Goal: Navigation & Orientation: Find specific page/section

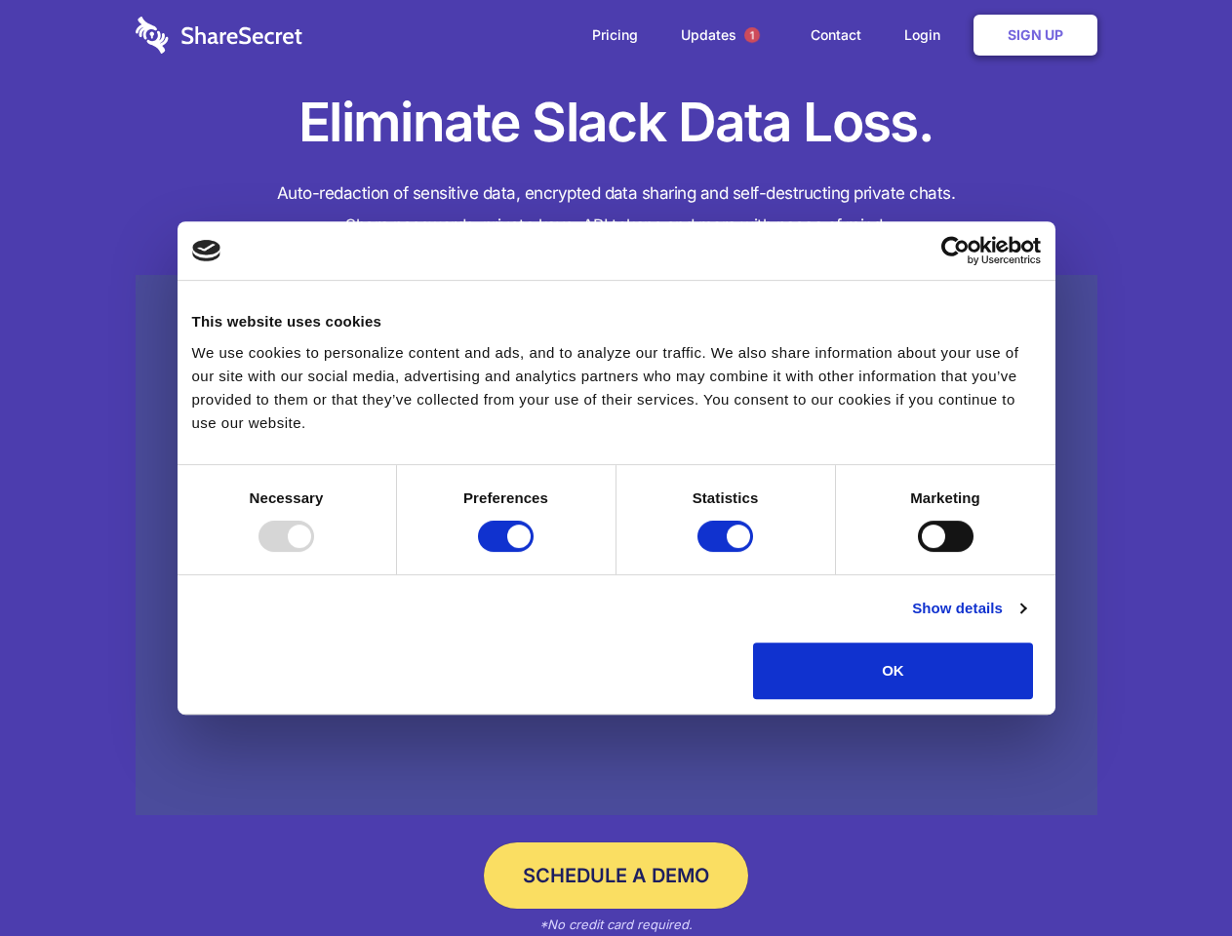
click at [314, 552] on div at bounding box center [286, 536] width 56 height 31
click at [533, 552] on input "Preferences" at bounding box center [506, 536] width 56 height 31
checkbox input "false"
click at [727, 552] on input "Statistics" at bounding box center [725, 536] width 56 height 31
checkbox input "false"
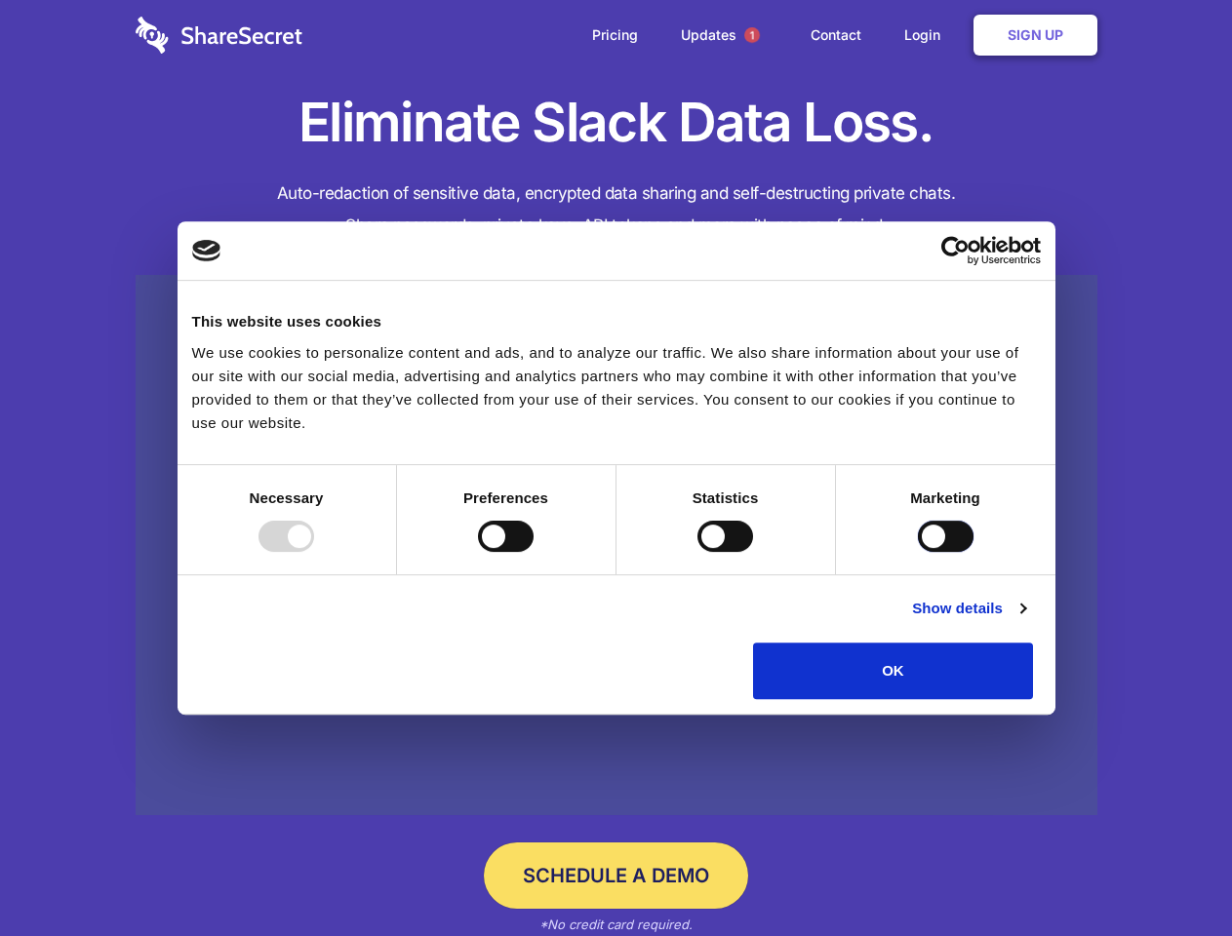
click at [918, 552] on input "Marketing" at bounding box center [946, 536] width 56 height 31
checkbox input "true"
click at [1025, 620] on link "Show details" at bounding box center [968, 608] width 113 height 23
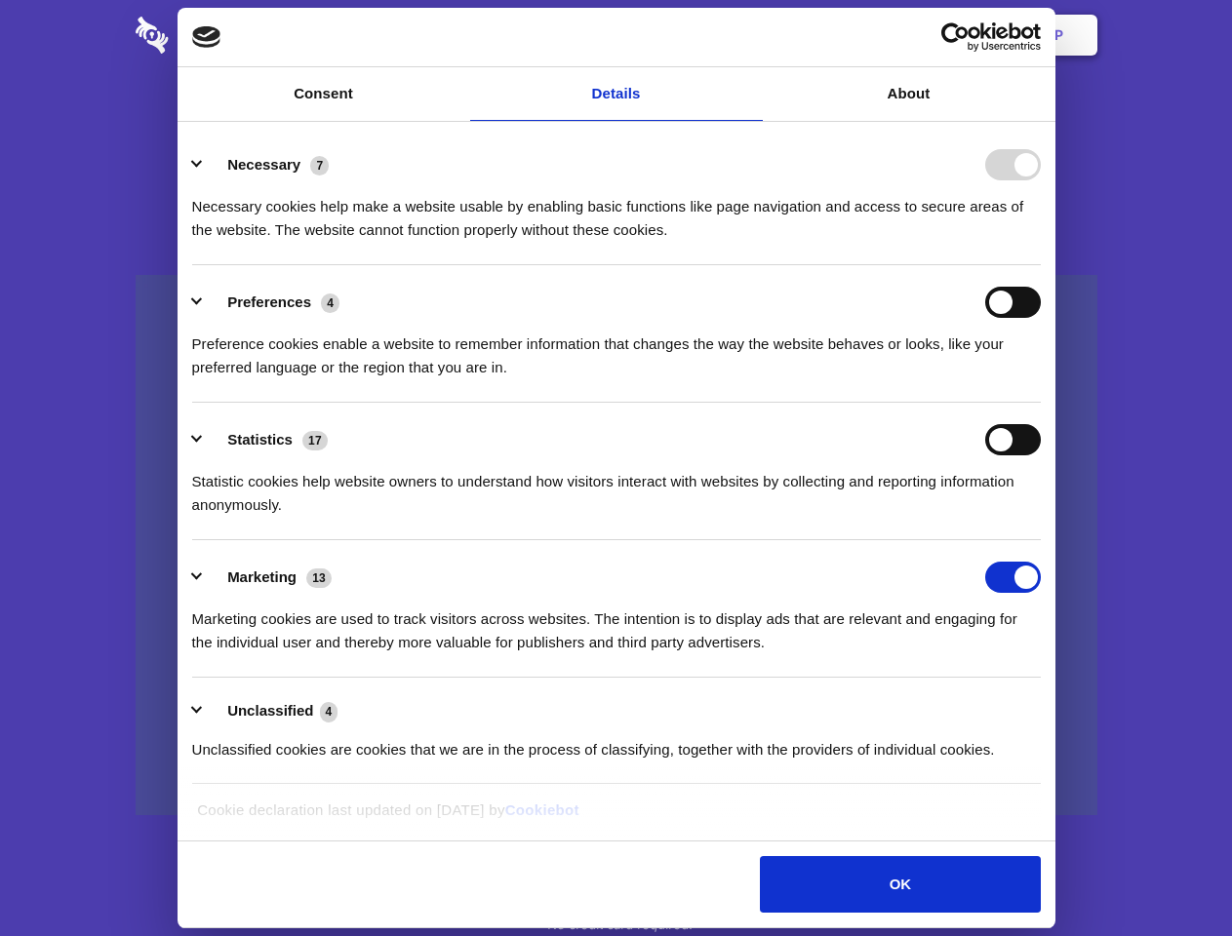
click at [1040, 265] on li "Necessary 7 Necessary cookies help make a website usable by enabling basic func…" at bounding box center [616, 196] width 848 height 137
click at [751, 35] on span "1" at bounding box center [752, 35] width 16 height 16
